Goal: Check status: Check status

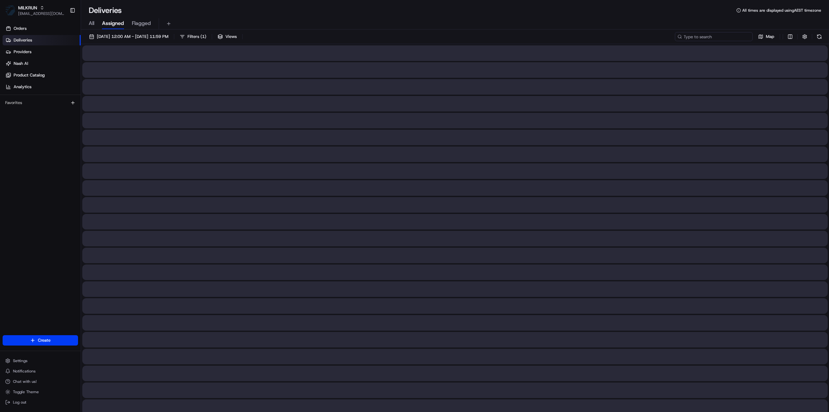
click at [728, 39] on input at bounding box center [714, 36] width 78 height 9
paste input "aab29140-e48e-4da2-b56b-676127a8d153"
type input "aab29140-e48e-4da2-b56b-676127a8d153"
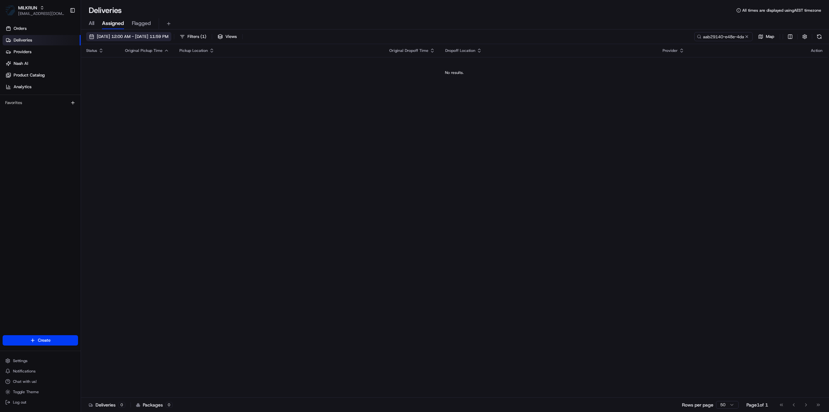
click at [147, 35] on span "22/08/2025 12:00 AM - 22/08/2025 11:59 PM" at bounding box center [133, 37] width 72 height 6
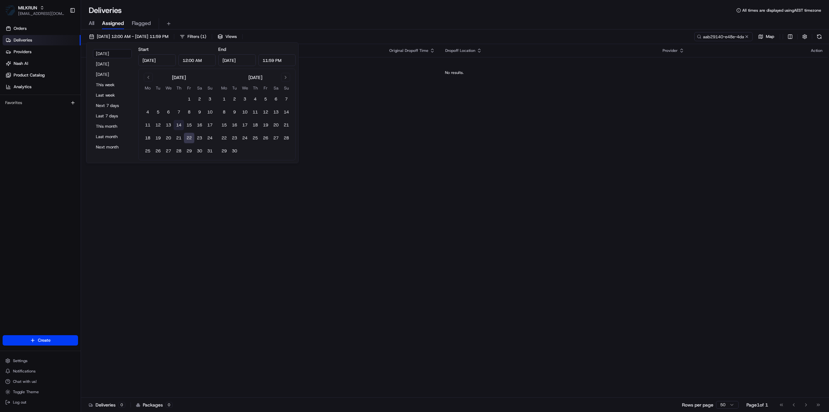
click at [179, 123] on button "14" at bounding box center [179, 125] width 10 height 10
type input "Aug 14, 2025"
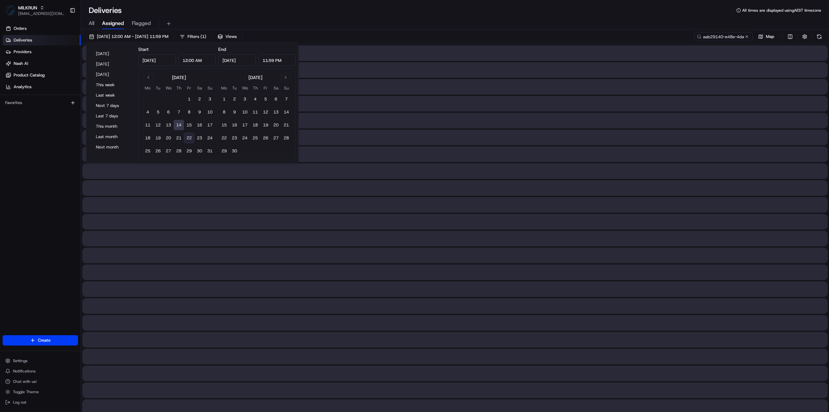
click at [179, 123] on button "14" at bounding box center [179, 125] width 10 height 10
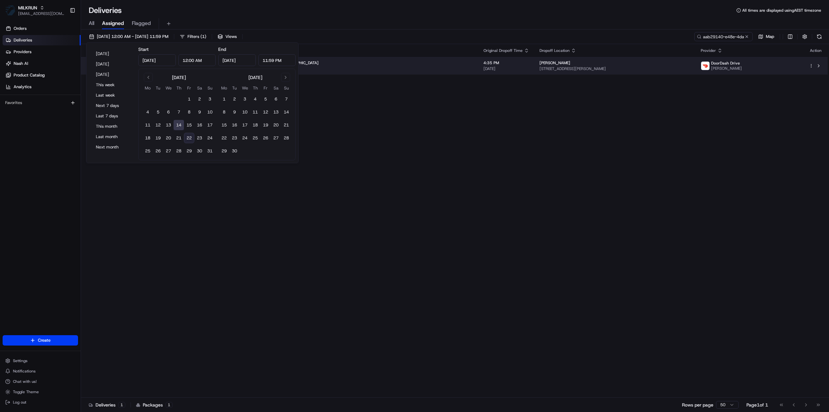
click at [540, 65] on div "Arihia Hamilton 255 Clayton Road, Pukehangi, Bay of Plenty 3015, NZ" at bounding box center [615, 65] width 151 height 11
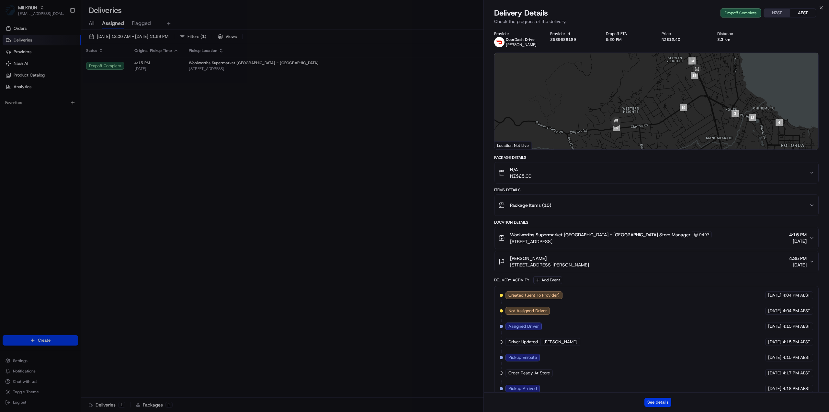
click at [661, 401] on button "See details" at bounding box center [658, 401] width 27 height 9
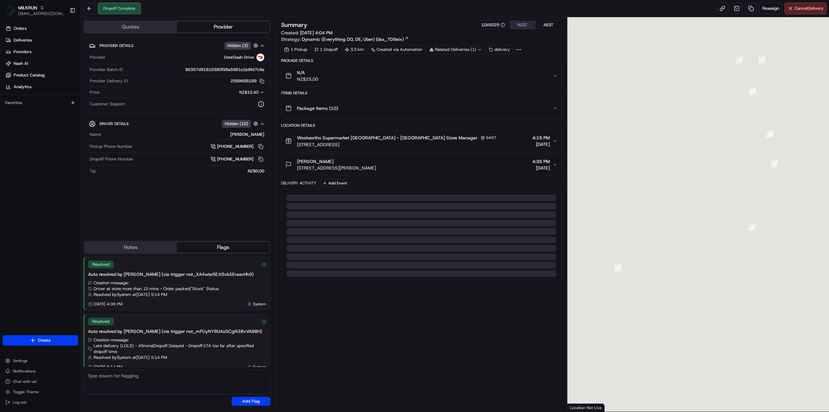
scroll to position [6, 0]
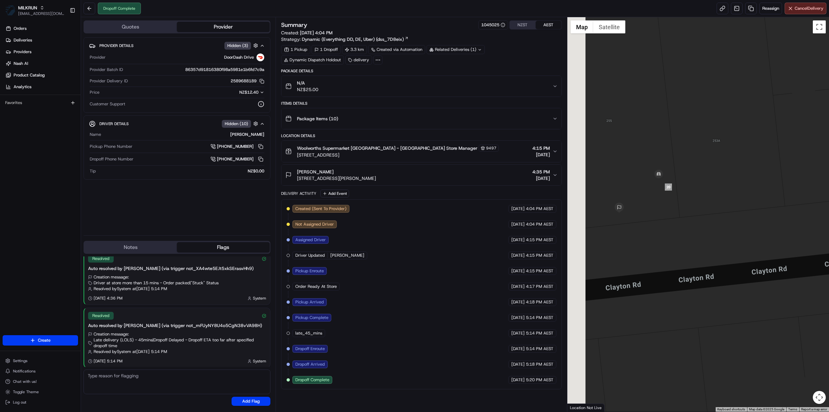
drag, startPoint x: 605, startPoint y: 252, endPoint x: 647, endPoint y: 259, distance: 42.3
click at [647, 259] on div at bounding box center [699, 214] width 262 height 394
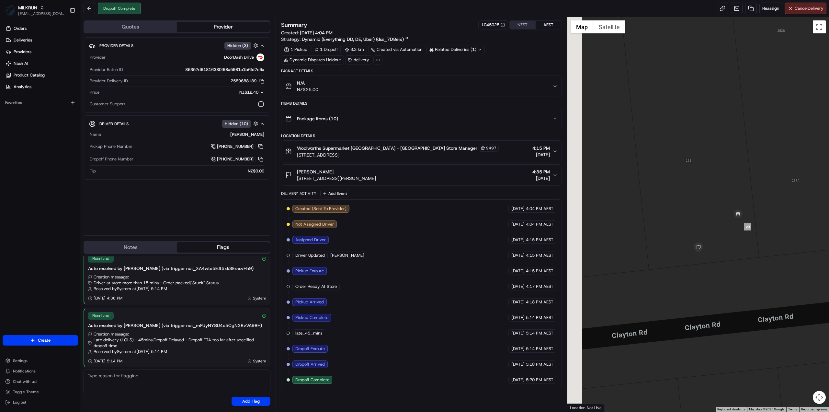
drag, startPoint x: 658, startPoint y: 256, endPoint x: 714, endPoint y: 286, distance: 64.2
click at [714, 286] on div at bounding box center [699, 214] width 262 height 394
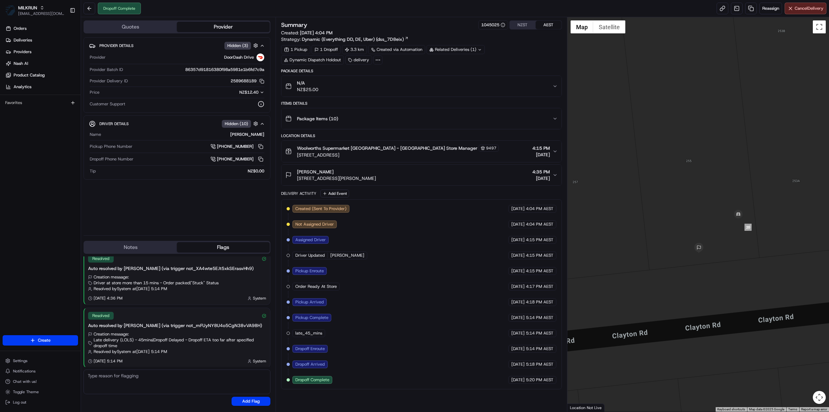
click at [425, 88] on div "N/A NZ$25.00" at bounding box center [418, 86] width 267 height 13
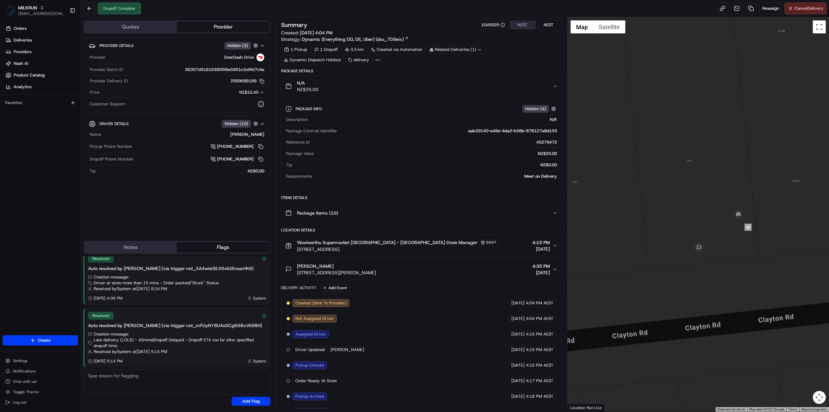
click at [423, 83] on div "N/A NZ$25.00" at bounding box center [418, 86] width 267 height 13
